Goal: Communication & Community: Answer question/provide support

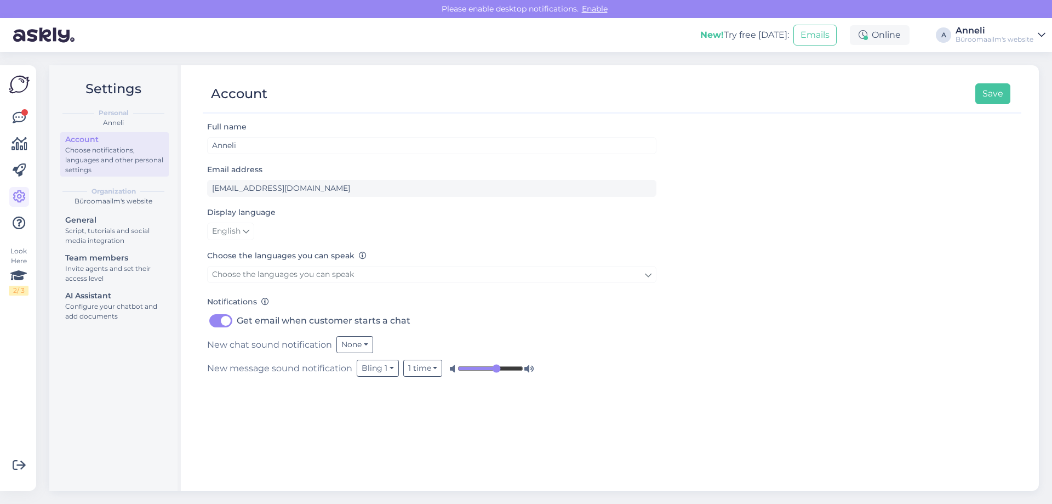
click at [6, 111] on div "Look Here 2 / 3 Get more Your checklist to get more value from Askly. Close Con…" at bounding box center [18, 277] width 36 height 425
click at [18, 113] on icon at bounding box center [19, 117] width 13 height 13
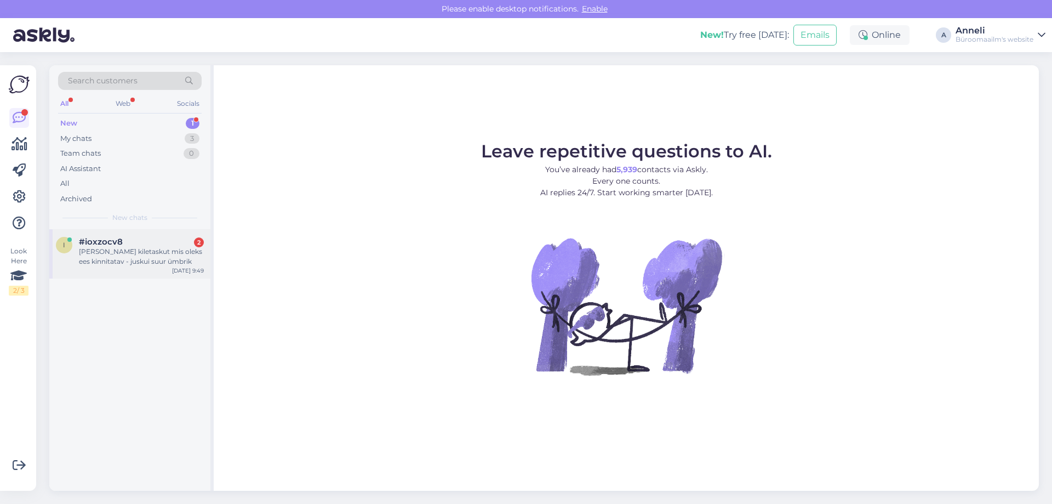
click at [139, 243] on div "#ioxzocv8 2" at bounding box center [141, 242] width 125 height 10
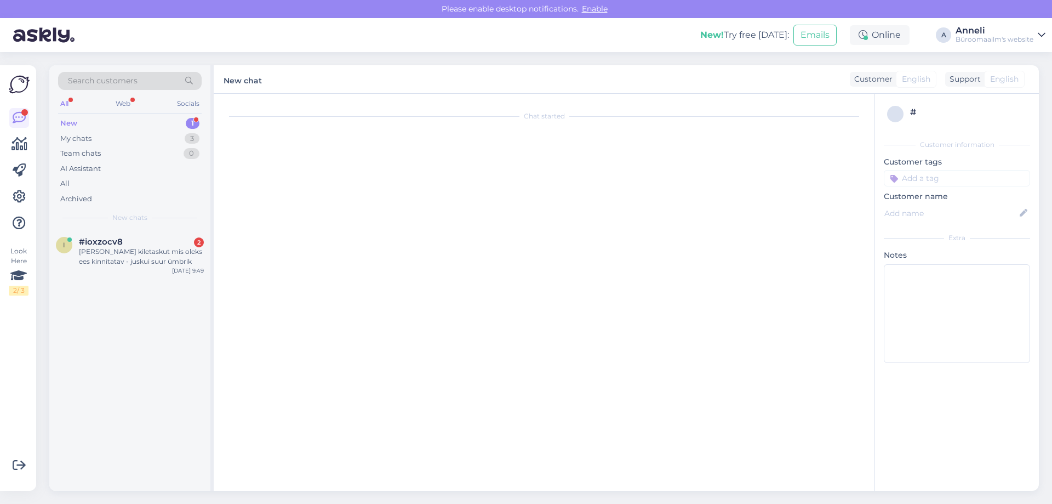
scroll to position [626, 0]
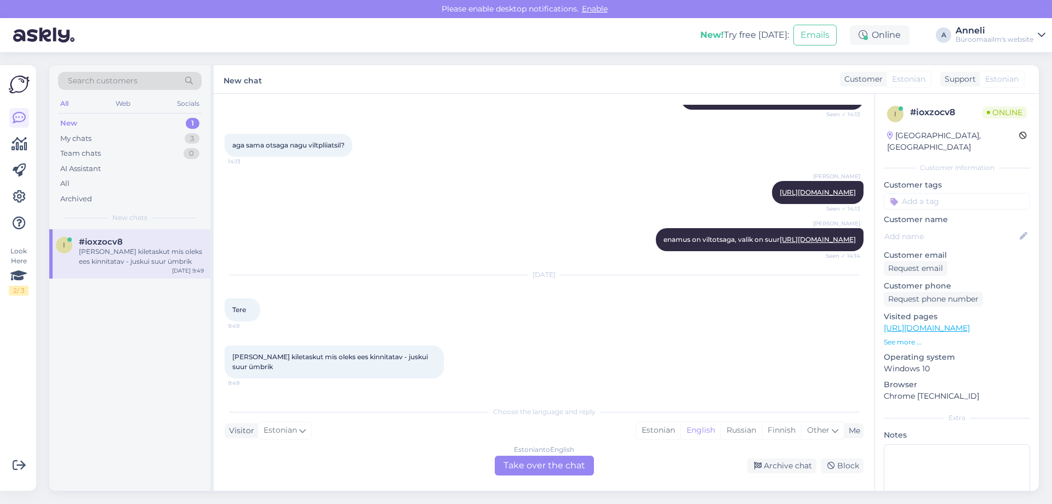
click at [325, 186] on div "[PERSON_NAME] [URL][DOMAIN_NAME] Seen ✓ 14:13" at bounding box center [544, 192] width 639 height 47
click at [335, 182] on div "[PERSON_NAME] [URL][DOMAIN_NAME] Seen ✓ 14:13" at bounding box center [544, 192] width 639 height 47
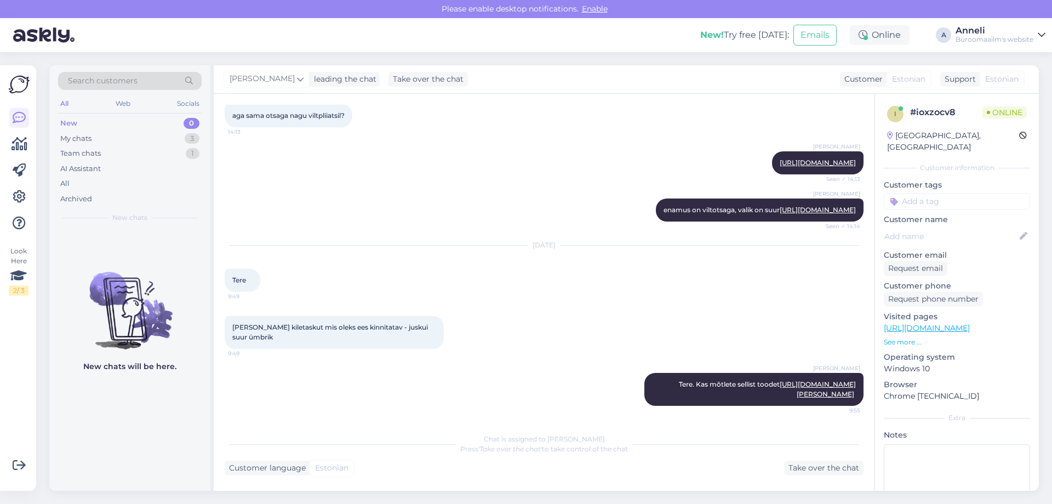
scroll to position [666, 0]
click at [471, 241] on div "[DATE] Tere 9:49" at bounding box center [544, 268] width 639 height 70
click at [360, 144] on div "[PERSON_NAME] [URL][DOMAIN_NAME] Seen ✓ 14:13" at bounding box center [544, 162] width 639 height 47
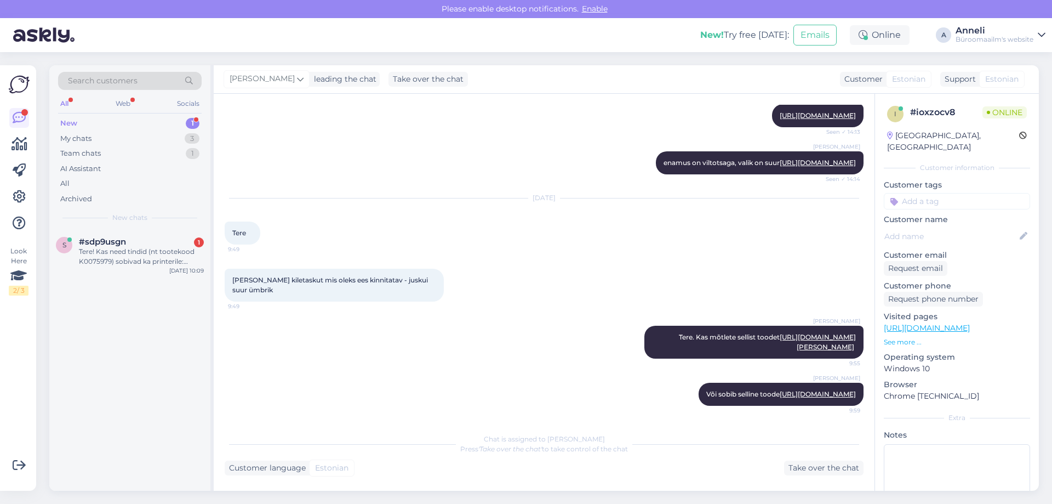
scroll to position [733, 0]
click at [98, 251] on div "Tere! Kas need tindid (nt tootekood K0075979) sobivad ka printerile: Kontorikom…" at bounding box center [141, 257] width 125 height 20
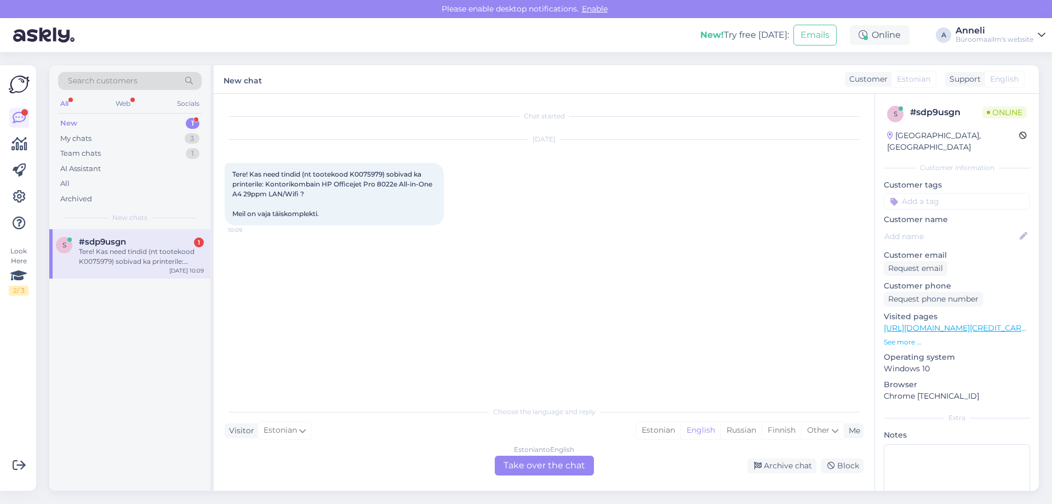
scroll to position [0, 0]
click at [578, 186] on div "[DATE] Tere! Kas need tindid (nt tootekood K0075979) sobivad ka printerile: Kon…" at bounding box center [544, 183] width 639 height 110
drag, startPoint x: 393, startPoint y: 184, endPoint x: 363, endPoint y: 186, distance: 30.2
click at [363, 186] on span "Tere! Kas need tindid (nt tootekood K0075979) sobivad ka printerile: Kontorikom…" at bounding box center [333, 194] width 202 height 48
copy span "Pro 8022"
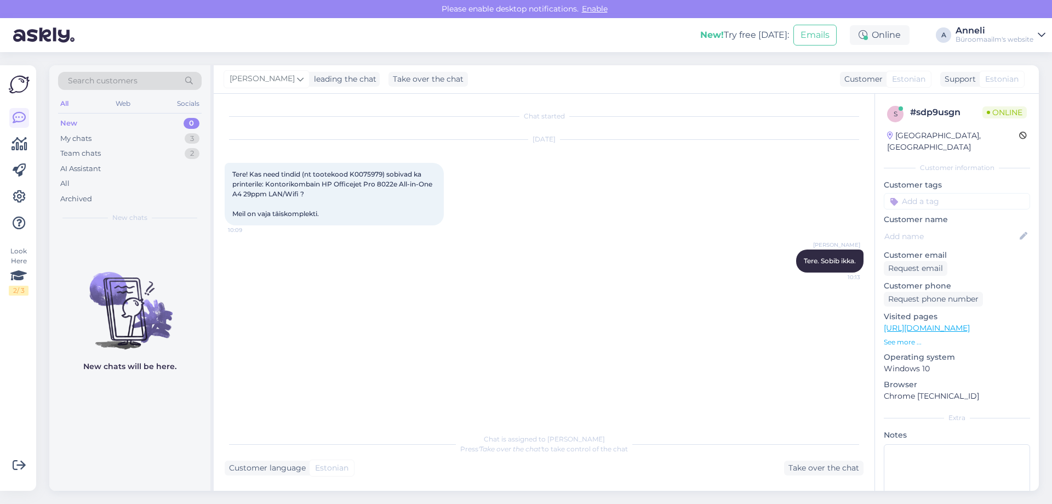
click at [561, 256] on div "[PERSON_NAME] Tere. Sobib ikka. 10:13" at bounding box center [544, 260] width 639 height 47
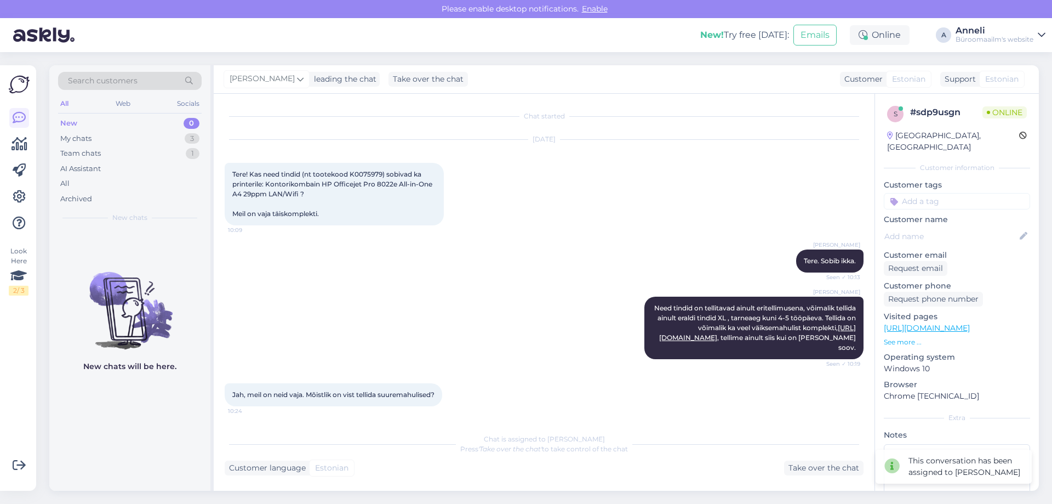
scroll to position [20, 0]
click at [331, 320] on div "[PERSON_NAME] Need tindid on tellitavad ainult eritellimusena, võimalik tellida…" at bounding box center [544, 327] width 639 height 87
